Goal: Task Accomplishment & Management: Manage account settings

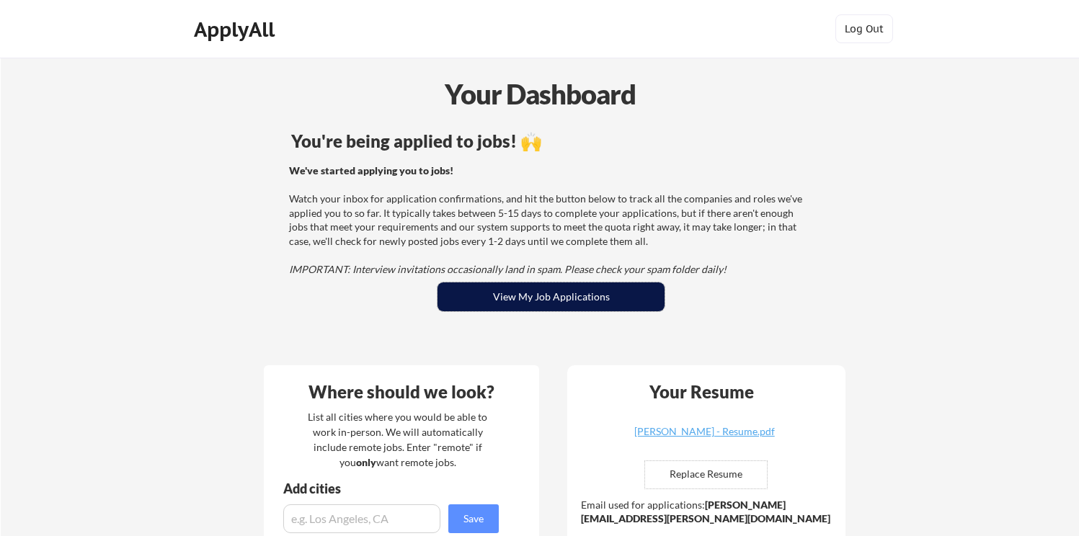
click at [536, 293] on button "View My Job Applications" at bounding box center [551, 297] width 227 height 29
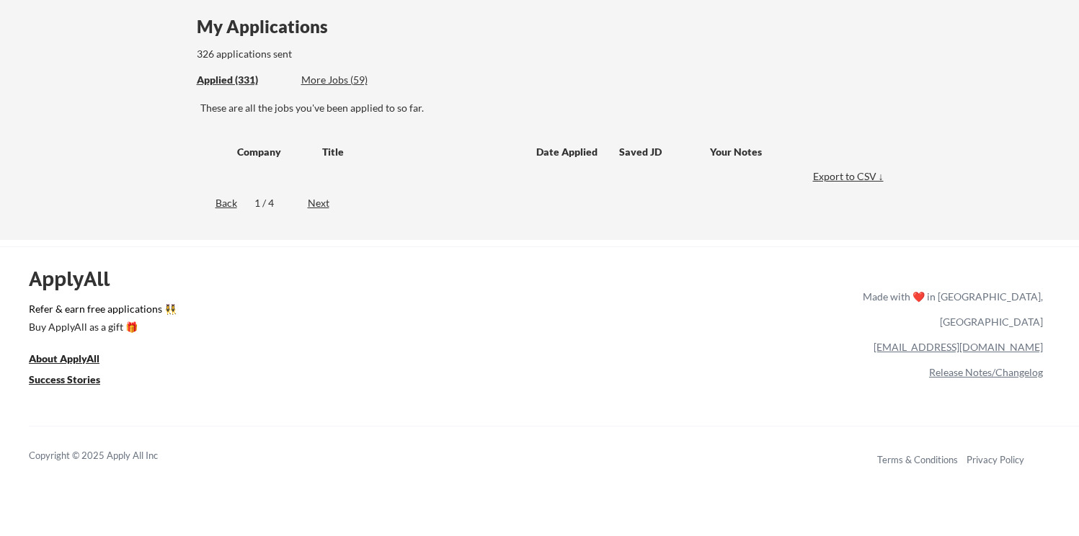
scroll to position [125, 0]
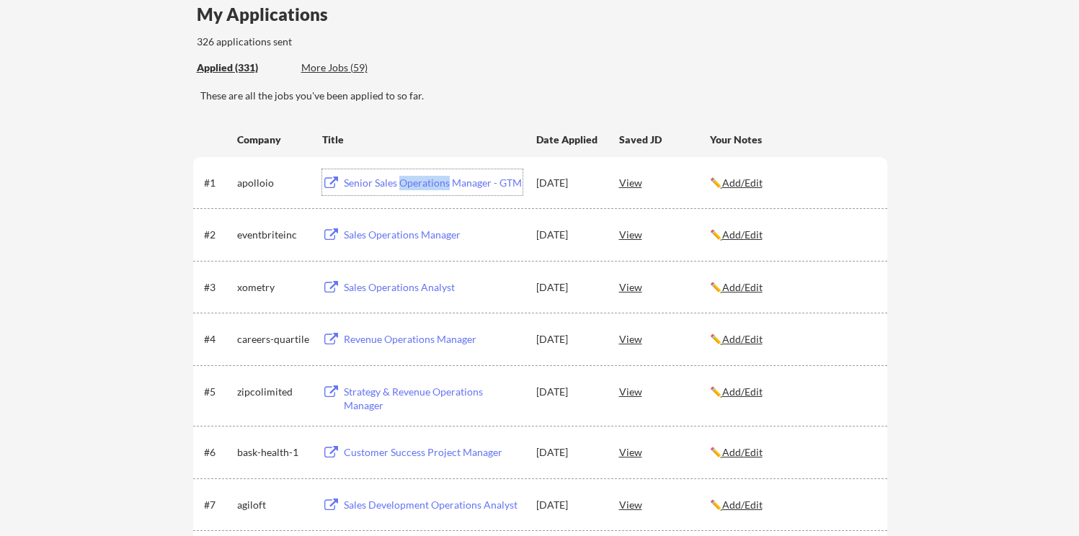
click at [399, 190] on div "Senior Sales Operations Manager - GTM" at bounding box center [431, 182] width 182 height 26
click at [368, 236] on div "Sales Operations Manager" at bounding box center [433, 235] width 179 height 14
click at [381, 286] on div "Sales Operations Analyst" at bounding box center [433, 287] width 179 height 14
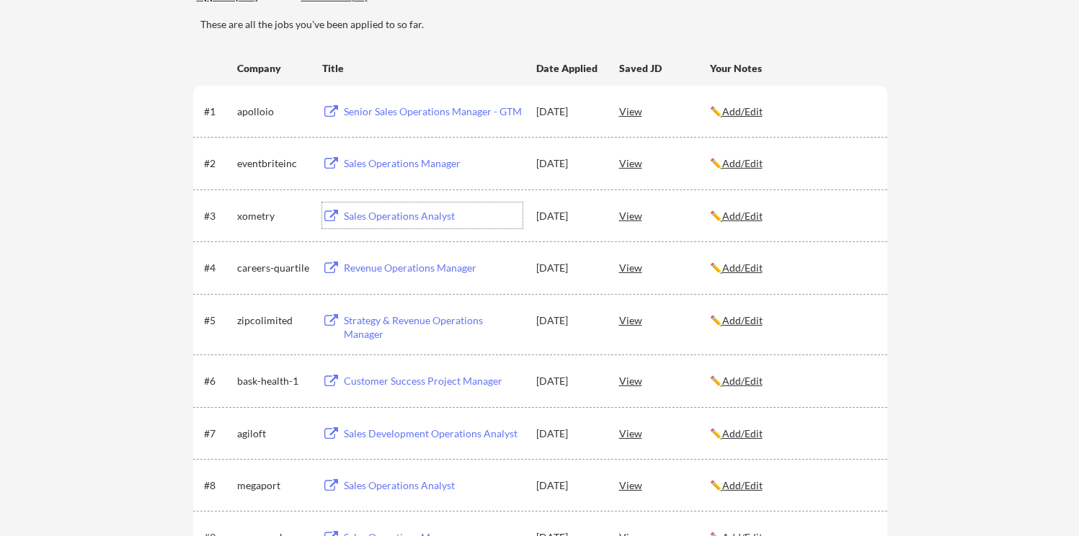
scroll to position [221, 0]
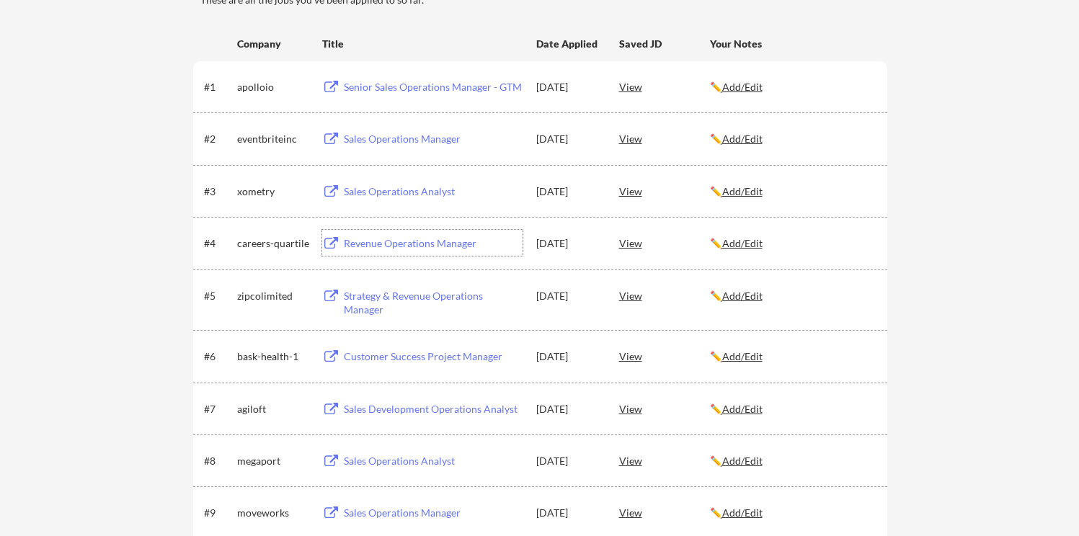
click at [387, 249] on div "Revenue Operations Manager" at bounding box center [433, 243] width 179 height 14
click at [389, 302] on div "Strategy & Revenue Operations Manager" at bounding box center [433, 303] width 179 height 28
